Goal: Information Seeking & Learning: Learn about a topic

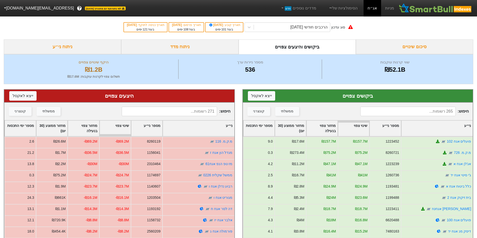
click at [193, 46] on div "ניתוח מדד" at bounding box center [179, 47] width 117 height 15
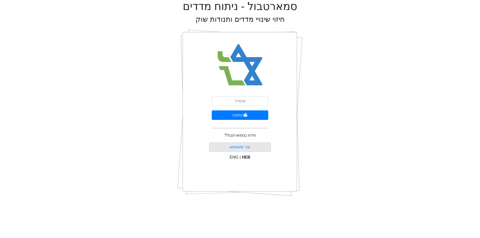
click at [240, 60] on img at bounding box center [240, 65] width 54 height 55
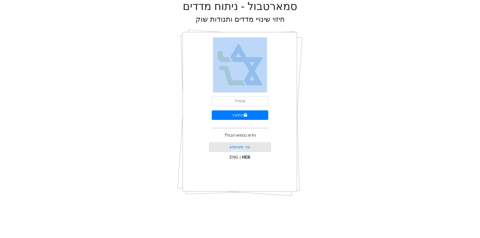
drag, startPoint x: 252, startPoint y: 99, endPoint x: 247, endPoint y: 102, distance: 6.1
click at [247, 102] on div "התחבר חדש בסמארטבול? צור משתמש ENG | HEB" at bounding box center [240, 113] width 62 height 175
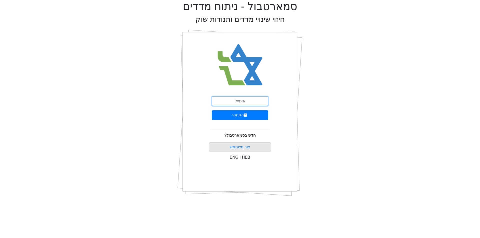
click at [247, 102] on input "email" at bounding box center [240, 102] width 57 height 10
type input "ע"
type input "gilad@arbit.co.il"
click at [212, 111] on button "התחבר" at bounding box center [240, 116] width 57 height 10
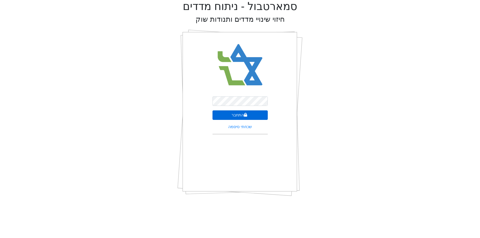
click at [246, 116] on icon "submit" at bounding box center [245, 115] width 3 height 4
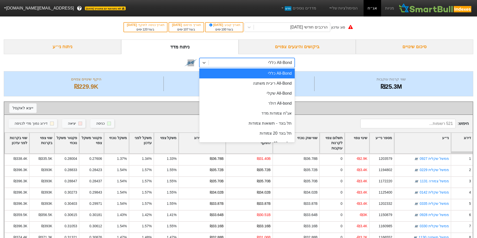
click at [278, 63] on div "All-Bond כללי" at bounding box center [280, 63] width 24 height 6
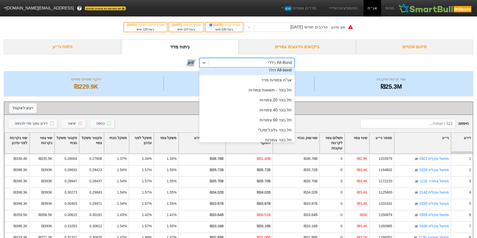
click at [331, 60] on div "option All-bond דולר focused, 4 of 47. 47 results available. Use Up and Down to…" at bounding box center [238, 62] width 469 height 17
